Goal: Find specific page/section: Find specific page/section

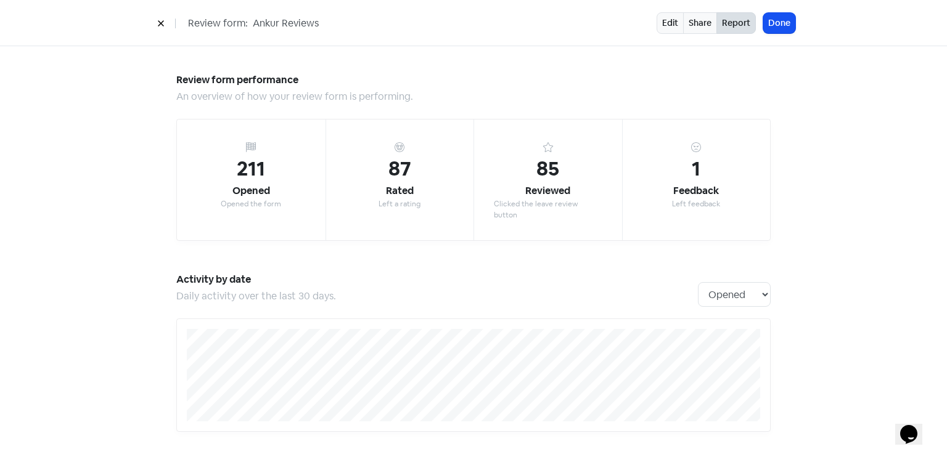
scroll to position [1266, 0]
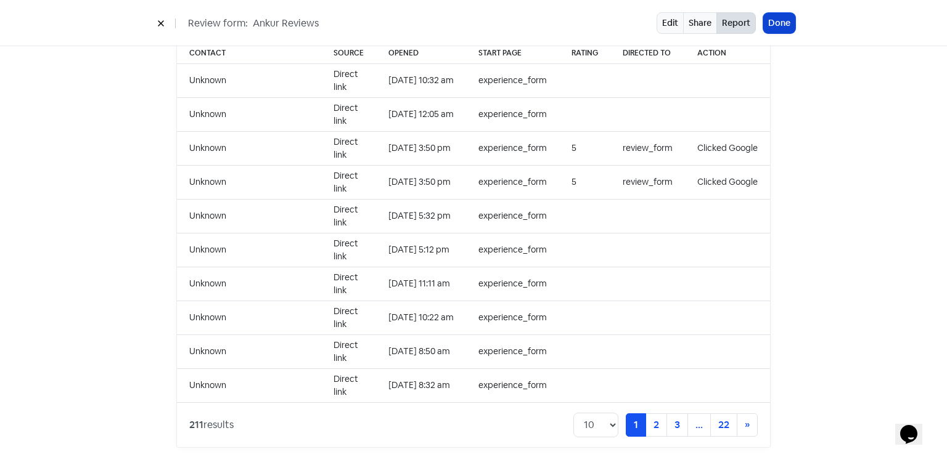
click at [791, 29] on button "Done" at bounding box center [779, 23] width 32 height 20
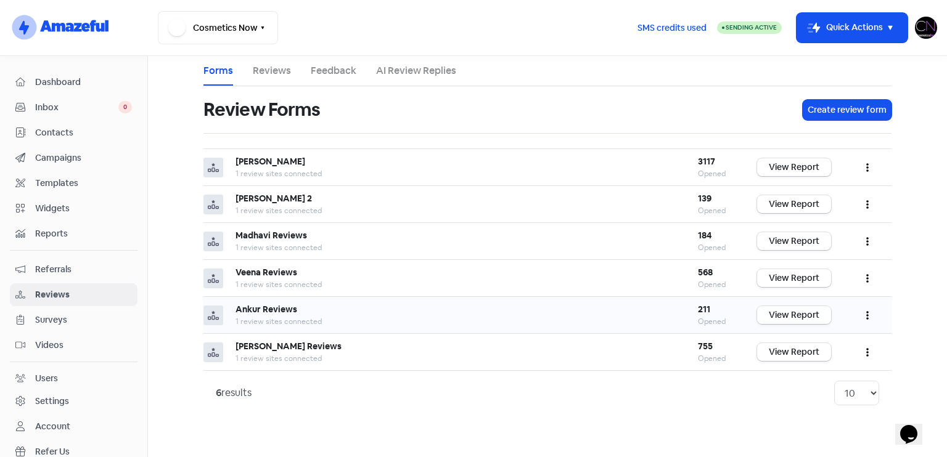
click at [818, 317] on link "View Report" at bounding box center [794, 315] width 74 height 18
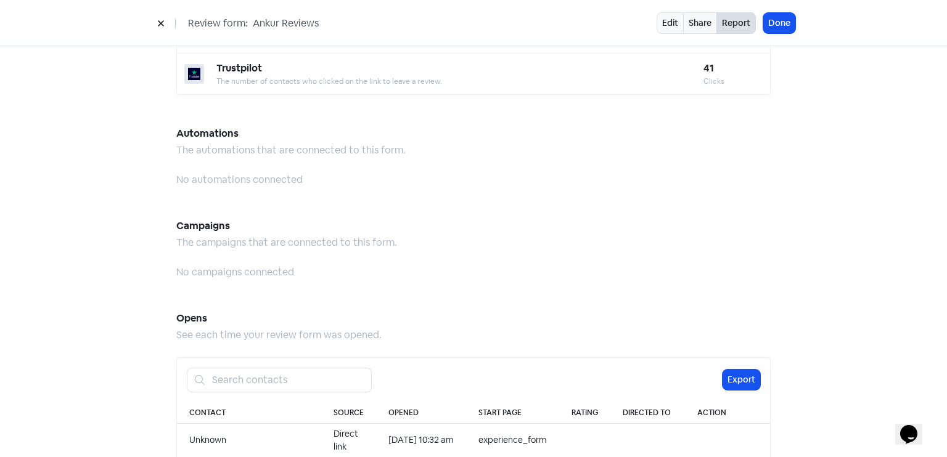
scroll to position [1266, 0]
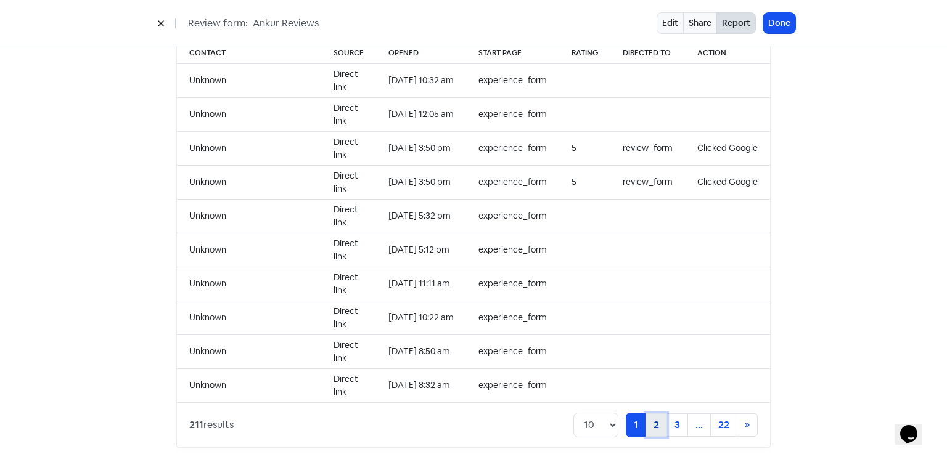
click at [659, 414] on link "2" at bounding box center [656, 425] width 22 height 23
click at [657, 414] on link "3" at bounding box center [656, 425] width 22 height 23
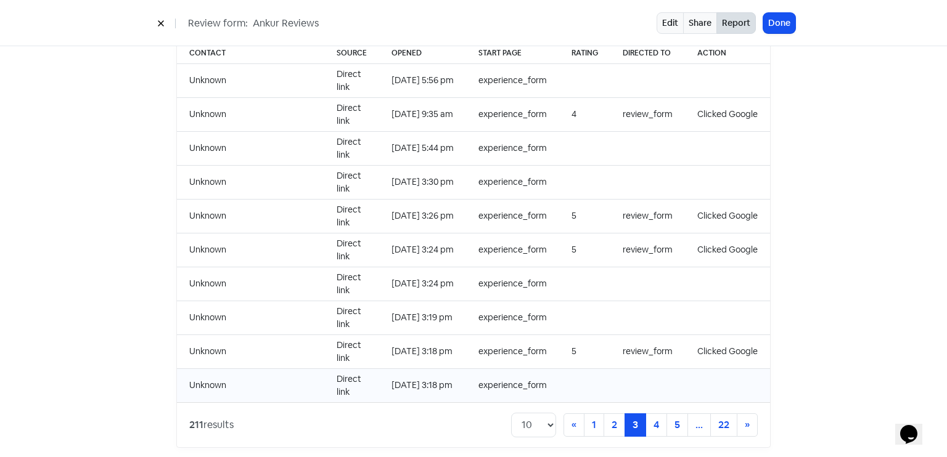
click at [590, 383] on td at bounding box center [584, 386] width 51 height 34
click at [584, 414] on link "1" at bounding box center [594, 425] width 20 height 23
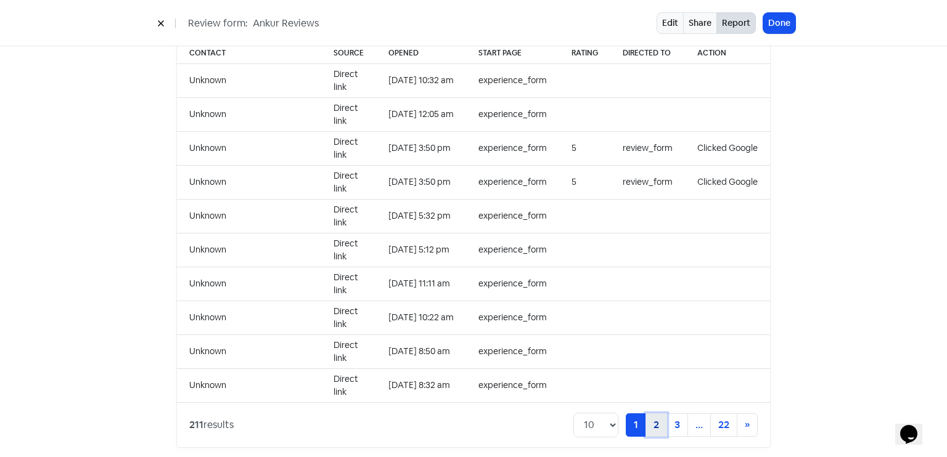
click at [651, 414] on link "2" at bounding box center [656, 425] width 22 height 23
click at [653, 414] on link "3" at bounding box center [656, 425] width 22 height 23
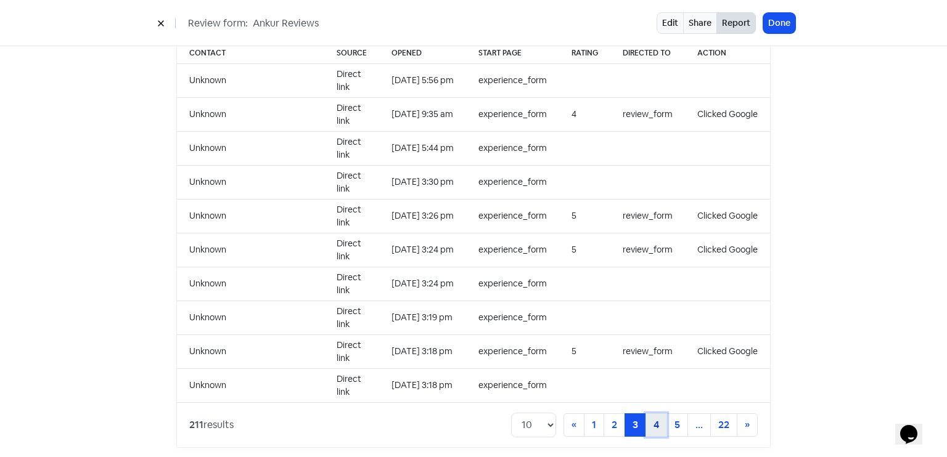
click at [653, 415] on link "4" at bounding box center [656, 425] width 22 height 23
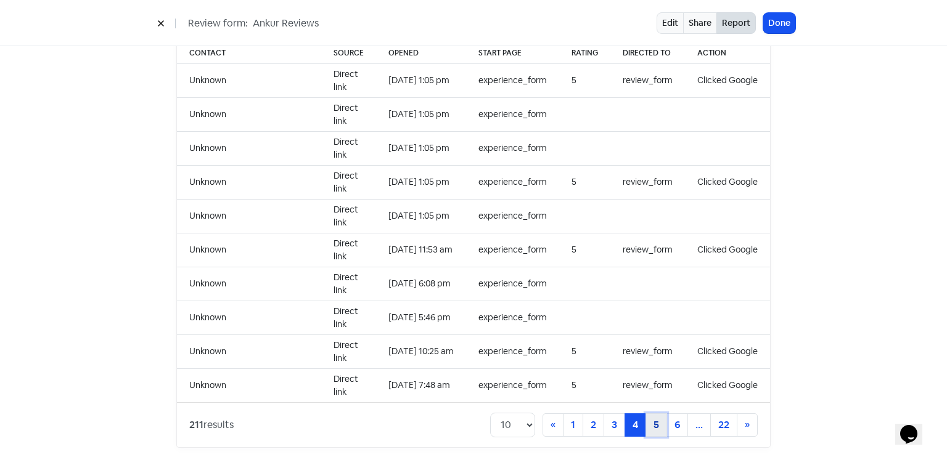
click at [659, 414] on link "5" at bounding box center [656, 425] width 22 height 23
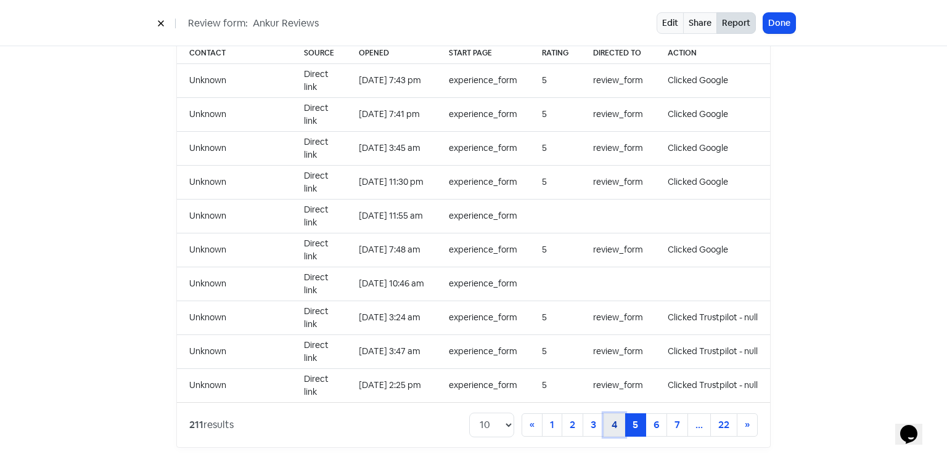
click at [614, 418] on link "4" at bounding box center [614, 425] width 22 height 23
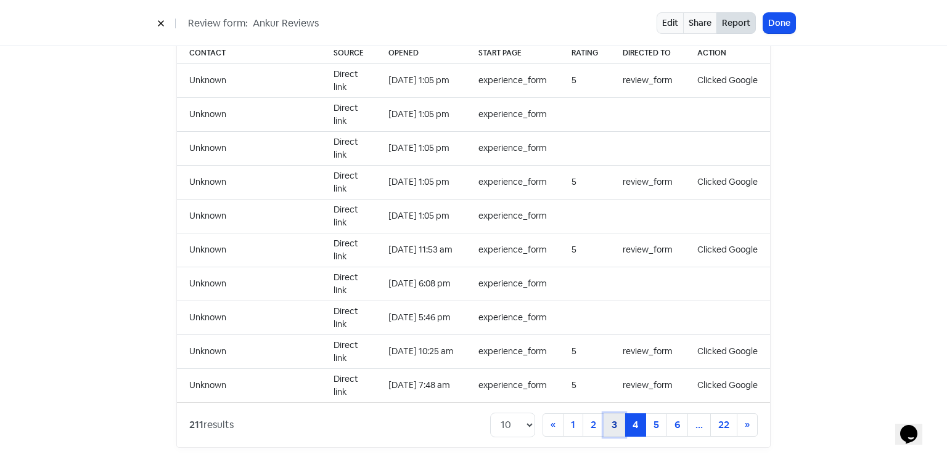
click at [614, 414] on link "3" at bounding box center [614, 425] width 22 height 23
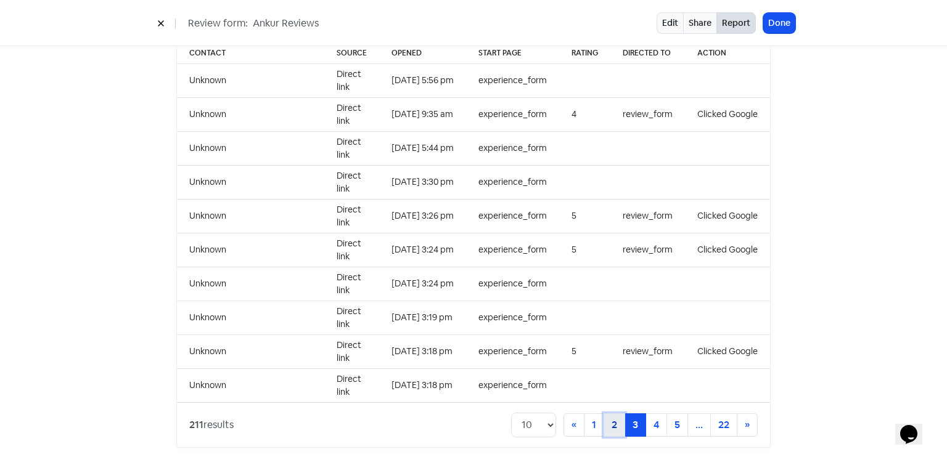
click at [616, 414] on link "2" at bounding box center [614, 425] width 22 height 23
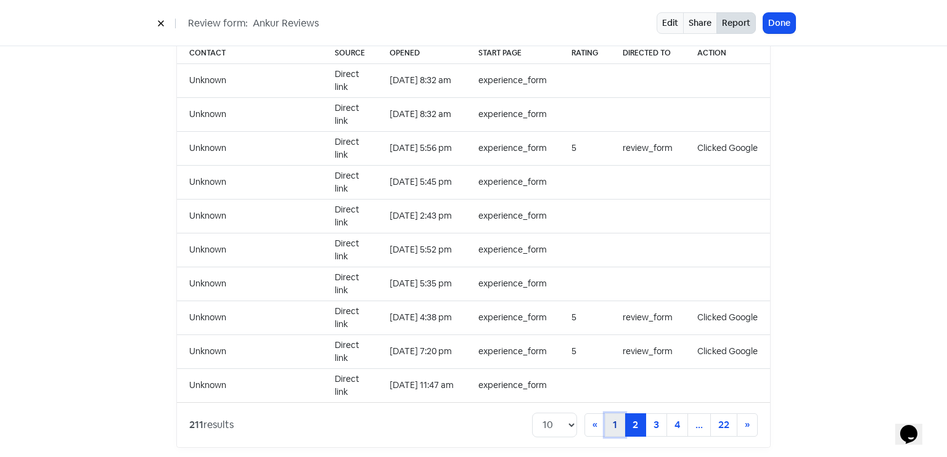
click at [614, 414] on link "1" at bounding box center [615, 425] width 20 height 23
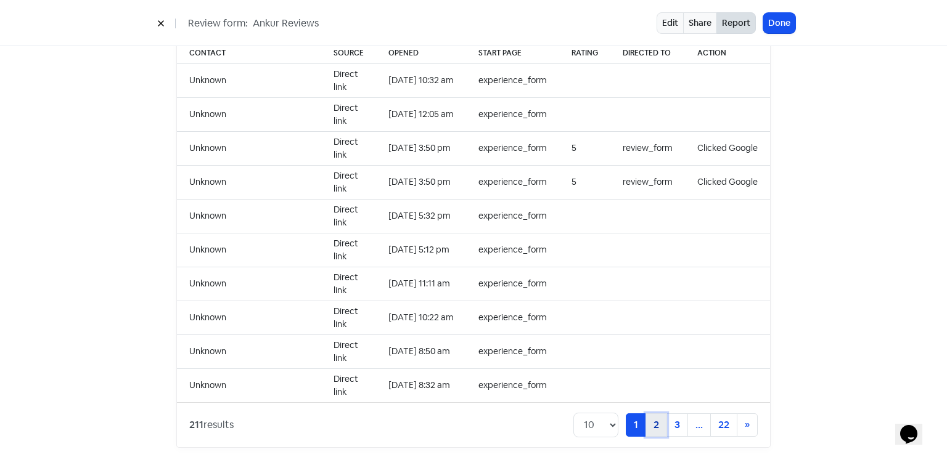
click at [650, 414] on link "2" at bounding box center [656, 425] width 22 height 23
click at [650, 414] on link "3" at bounding box center [656, 425] width 22 height 23
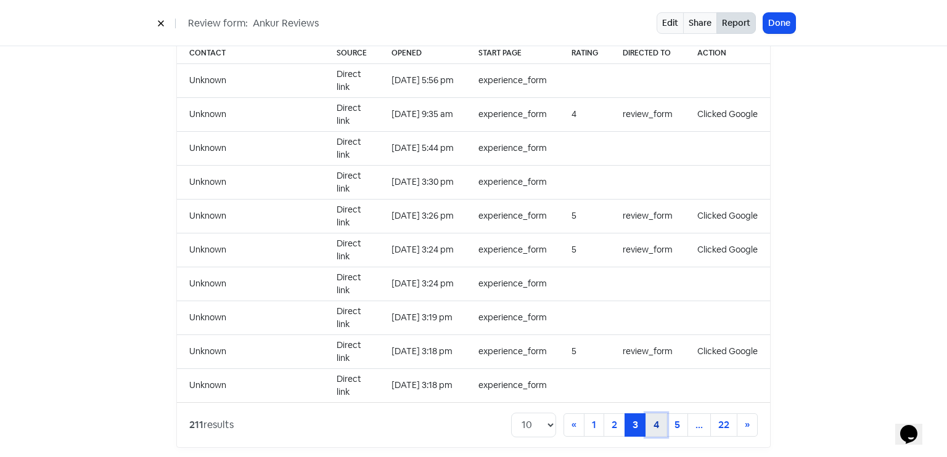
click at [656, 414] on link "4" at bounding box center [656, 425] width 22 height 23
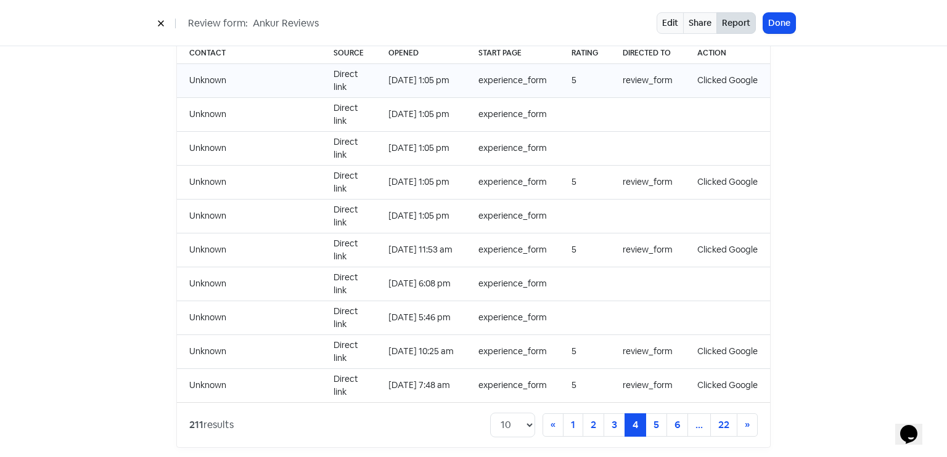
click at [588, 70] on td "5" at bounding box center [584, 80] width 51 height 34
click at [659, 414] on link "5" at bounding box center [656, 425] width 22 height 23
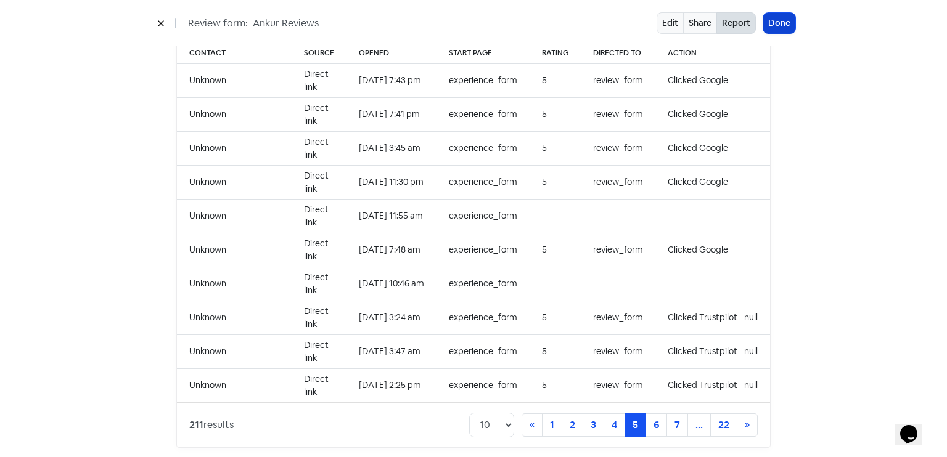
click at [773, 14] on button "Done" at bounding box center [779, 23] width 32 height 20
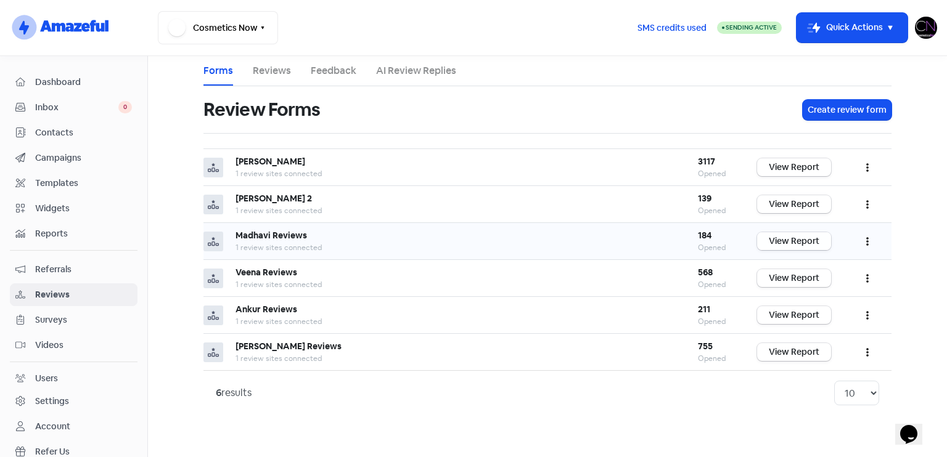
click at [825, 245] on link "View Report" at bounding box center [794, 241] width 74 height 18
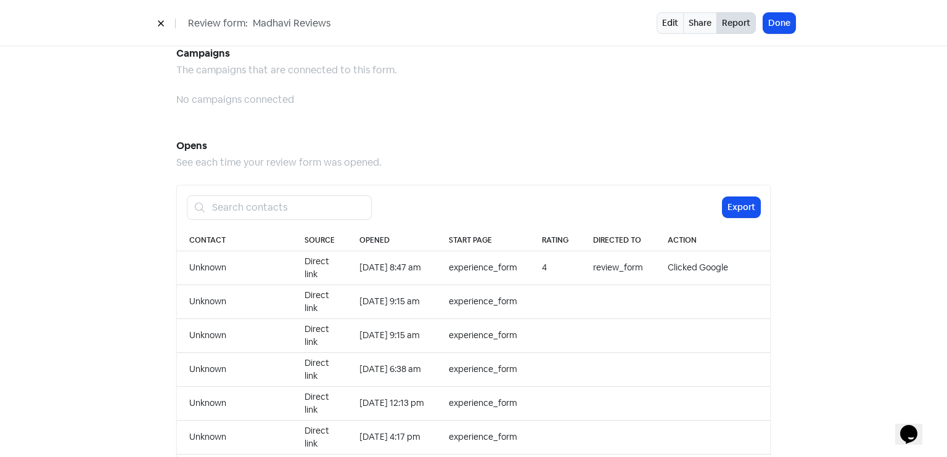
scroll to position [1266, 0]
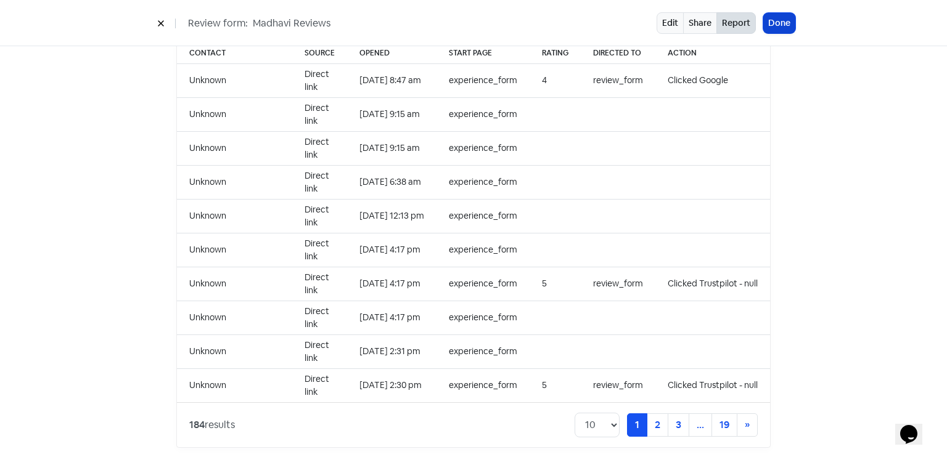
click at [778, 22] on button "Done" at bounding box center [779, 23] width 32 height 20
